Goal: Find specific page/section

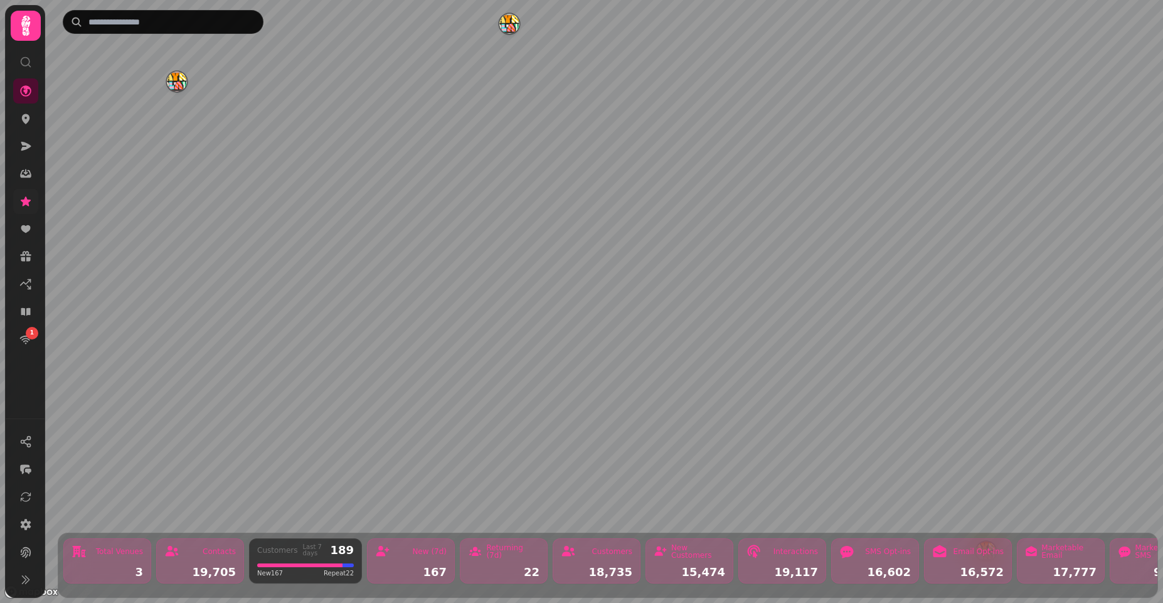
click at [16, 202] on link at bounding box center [25, 201] width 25 height 25
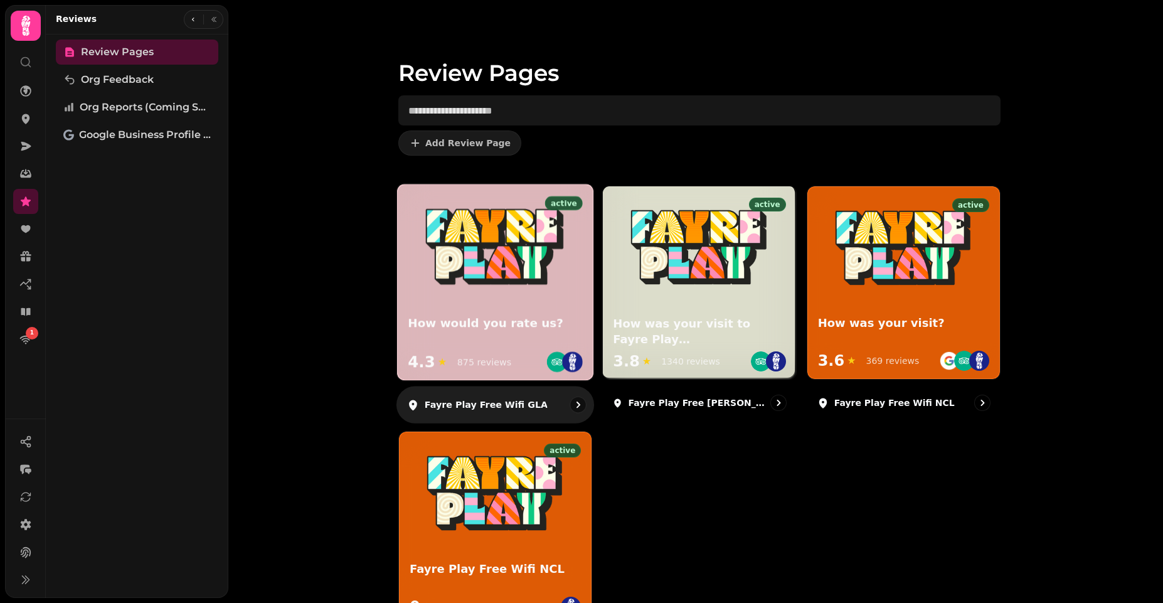
click at [478, 406] on p "Fayre Play Free Wifi GLA" at bounding box center [486, 404] width 123 height 13
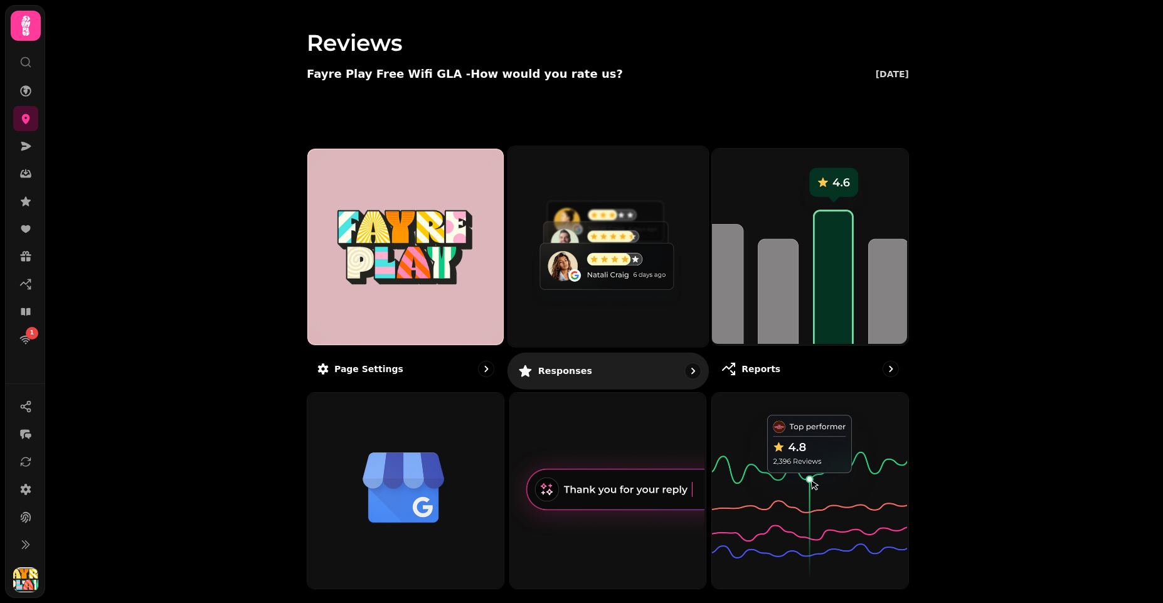
click at [538, 366] on p "Responses" at bounding box center [565, 371] width 54 height 13
